Goal: Check status: Check status

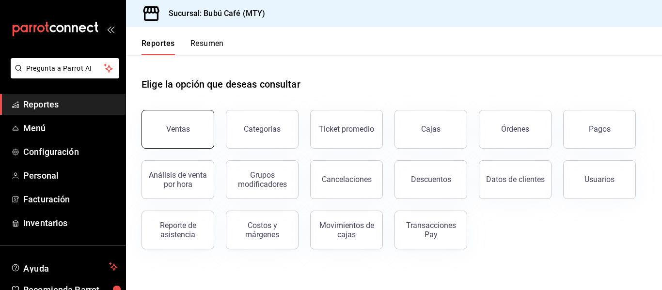
click at [189, 131] on button "Ventas" at bounding box center [177, 129] width 73 height 39
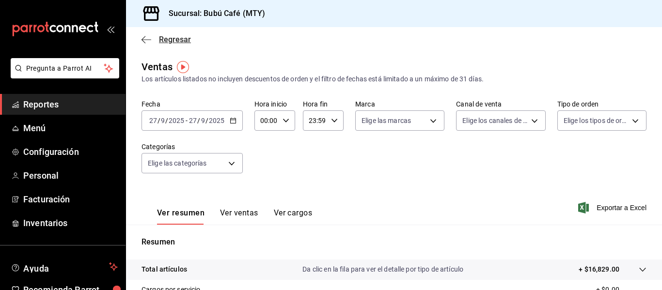
click at [150, 41] on icon "button" at bounding box center [146, 39] width 10 height 9
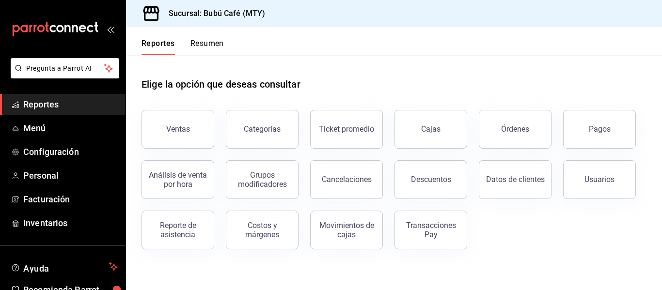
click at [220, 49] on button "Resumen" at bounding box center [206, 47] width 33 height 16
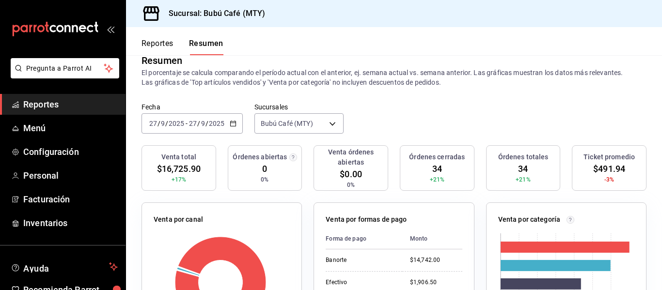
scroll to position [18, 0]
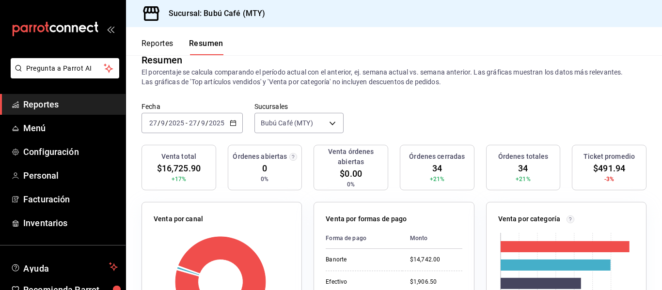
click at [233, 122] on icon "button" at bounding box center [233, 123] width 7 height 7
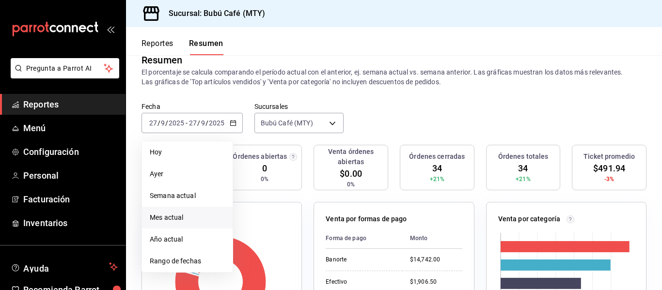
click at [197, 219] on span "Mes actual" at bounding box center [187, 218] width 75 height 10
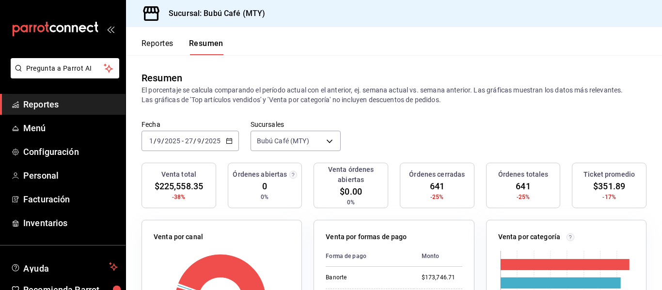
scroll to position [0, 0]
click at [145, 41] on button "Reportes" at bounding box center [157, 47] width 32 height 16
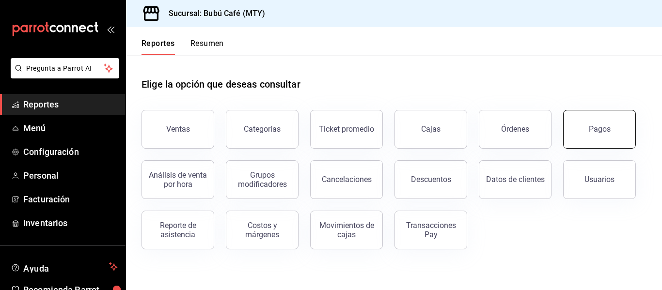
click at [594, 133] on div "Pagos" at bounding box center [600, 128] width 22 height 9
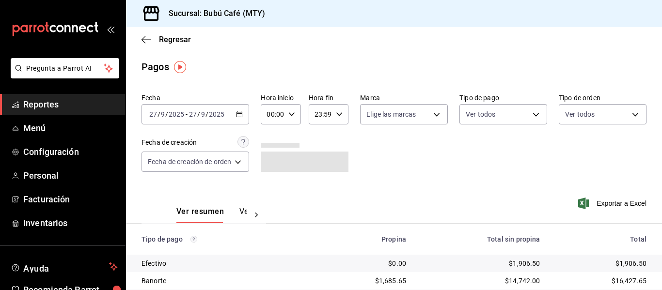
click at [239, 120] on div "[DATE] [DATE] - [DATE] [DATE]" at bounding box center [195, 114] width 108 height 20
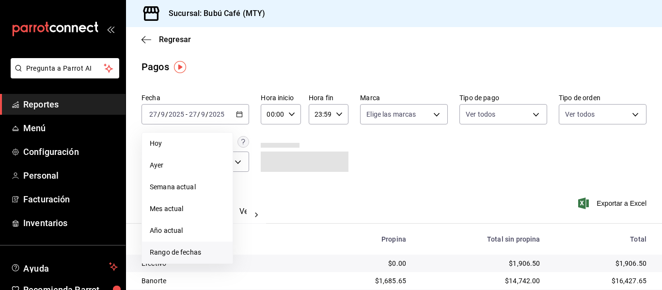
click at [200, 247] on li "Rango de fechas" at bounding box center [187, 253] width 91 height 22
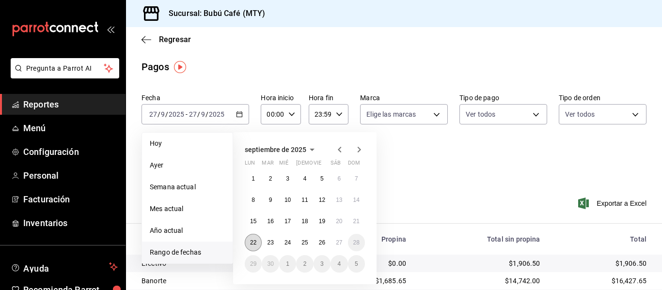
click at [259, 239] on button "22" at bounding box center [253, 242] width 17 height 17
click at [340, 239] on abbr "27" at bounding box center [339, 242] width 6 height 7
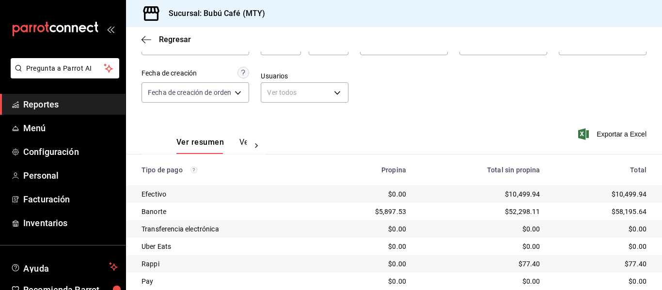
scroll to position [103, 0]
